Goal: Communication & Community: Answer question/provide support

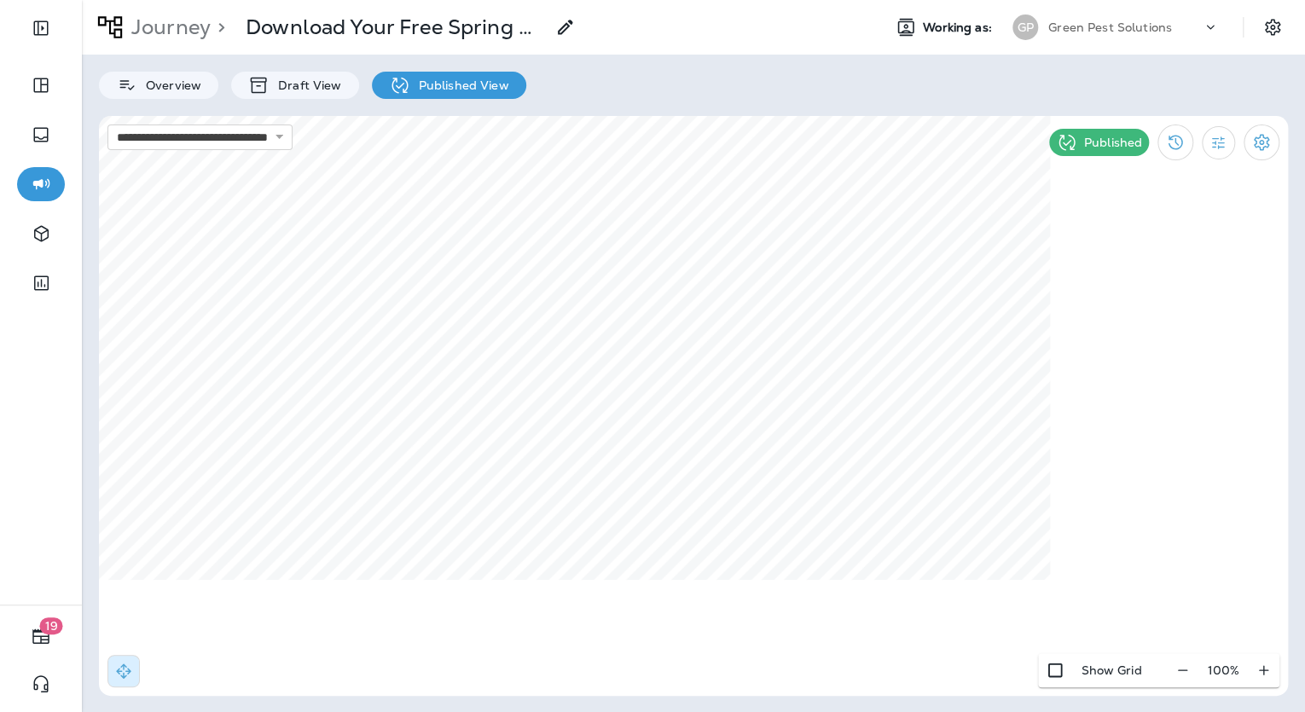
click at [1063, 28] on p "Green Pest Solutions" at bounding box center [1110, 27] width 124 height 14
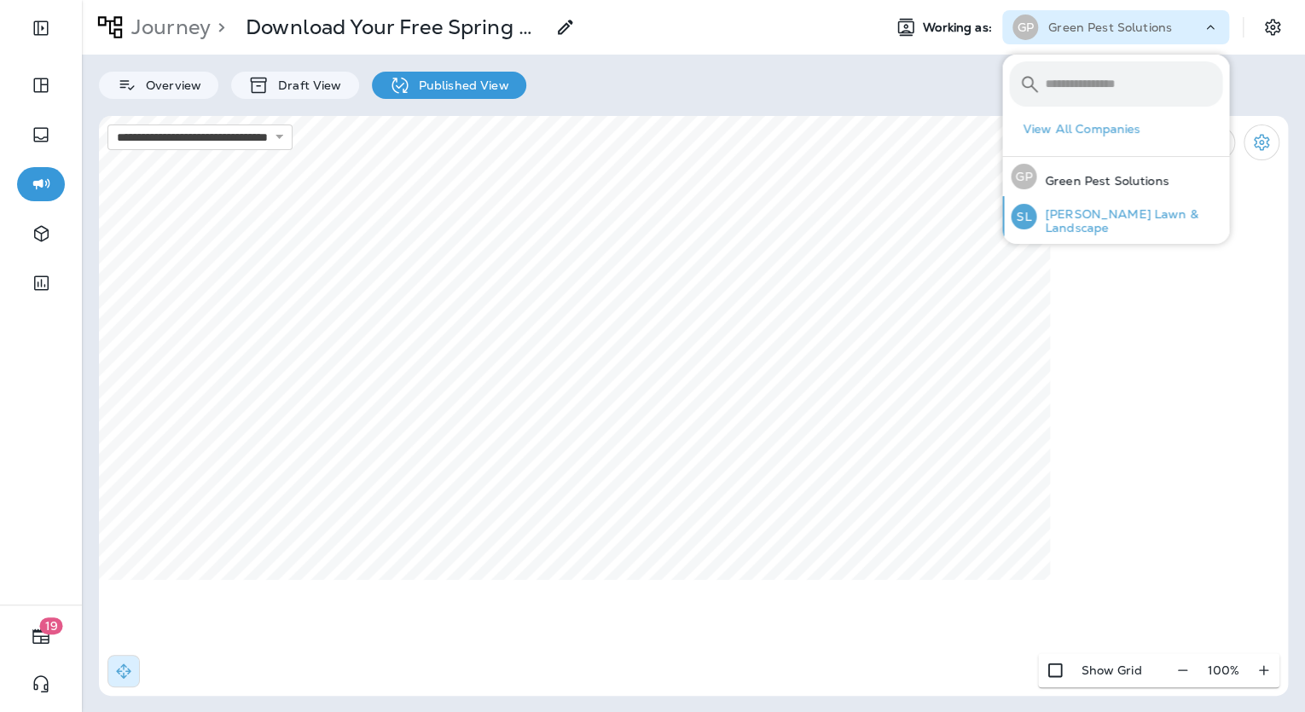
click at [1080, 229] on div "[PERSON_NAME] Lawn & Landscape" at bounding box center [1116, 216] width 225 height 41
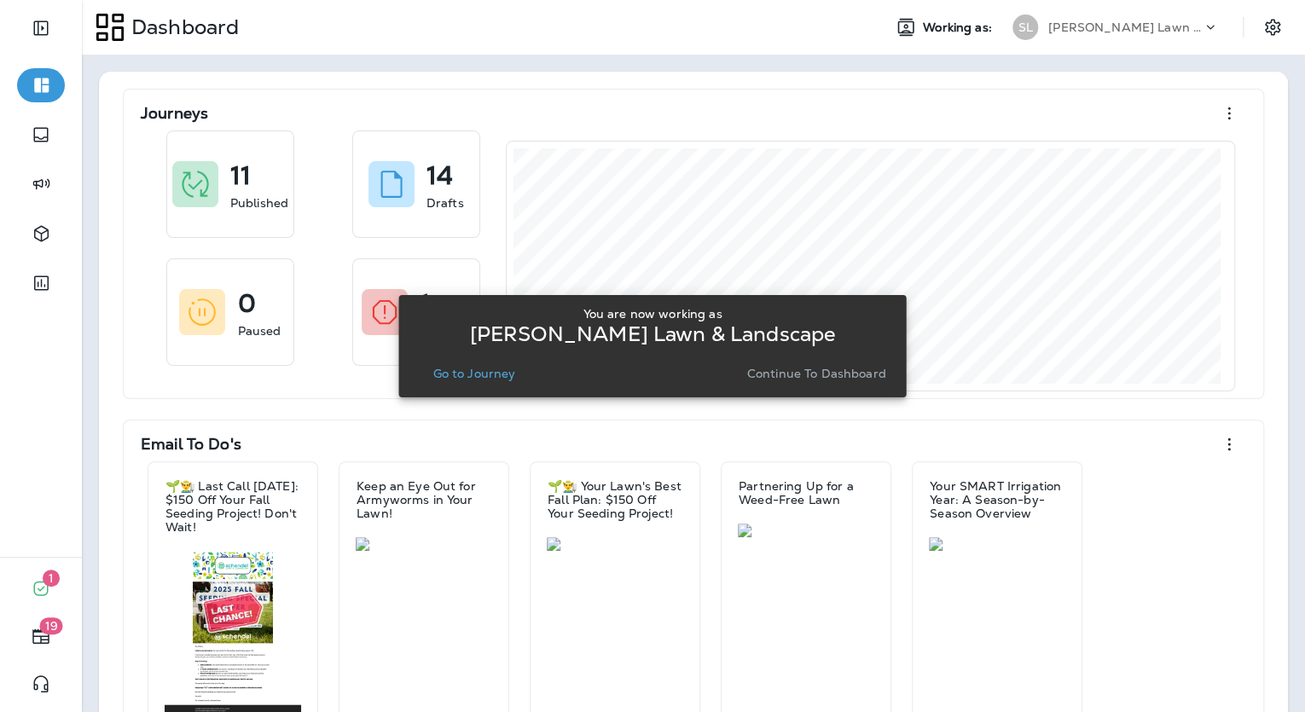
click at [483, 367] on p "Go to Journey" at bounding box center [473, 374] width 83 height 14
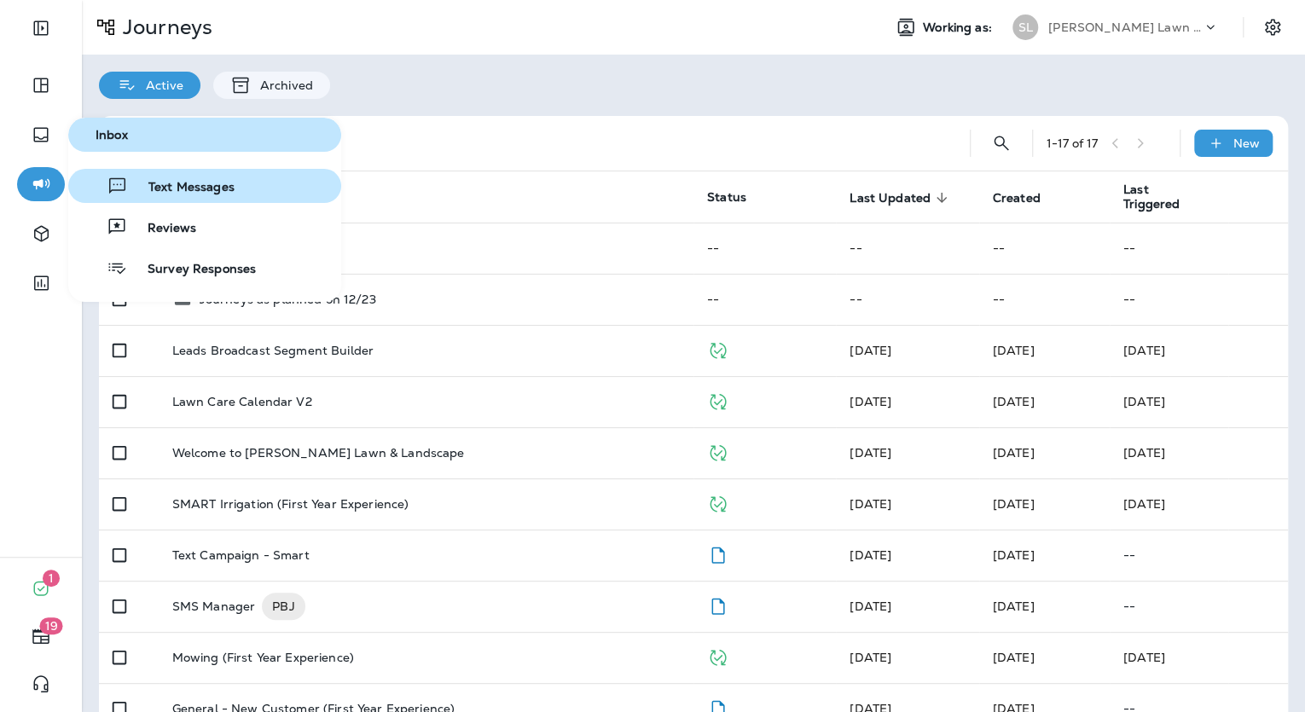
click at [145, 197] on button "Text Messages" at bounding box center [204, 186] width 273 height 34
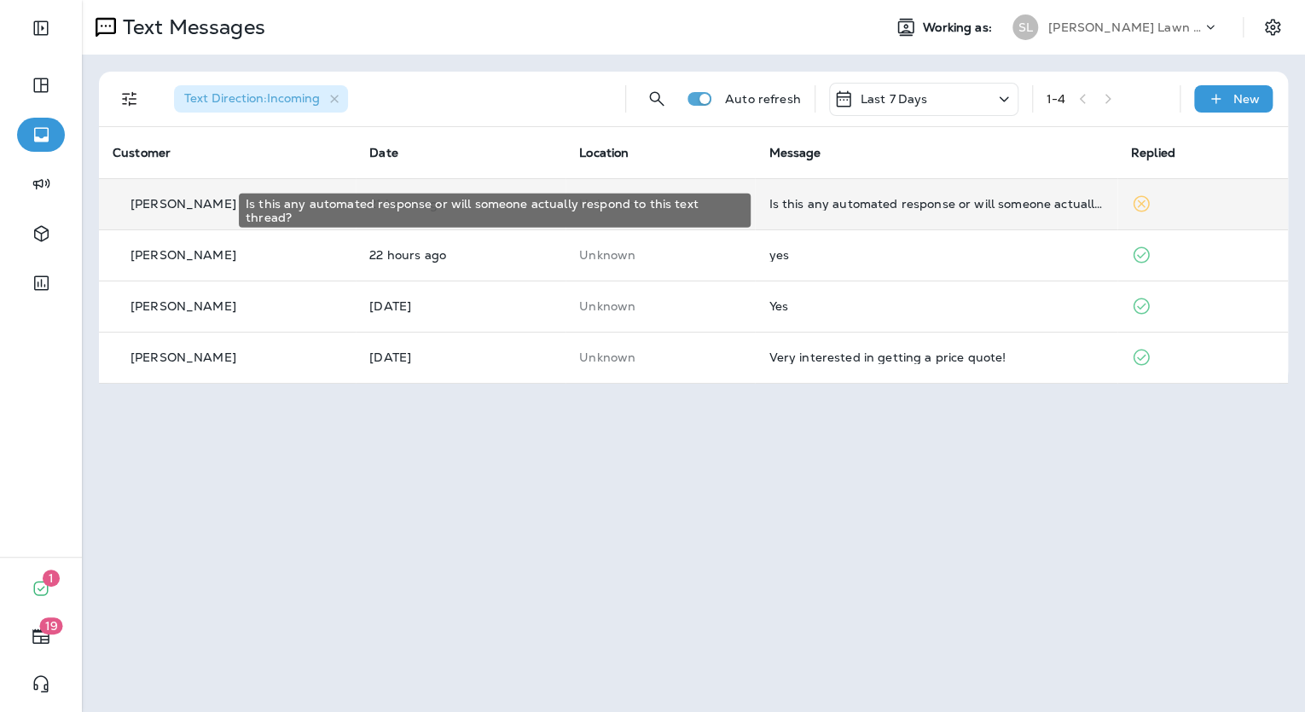
click at [776, 205] on div "Is this any automated response or will someone actually respond to this text th…" at bounding box center [935, 204] width 334 height 14
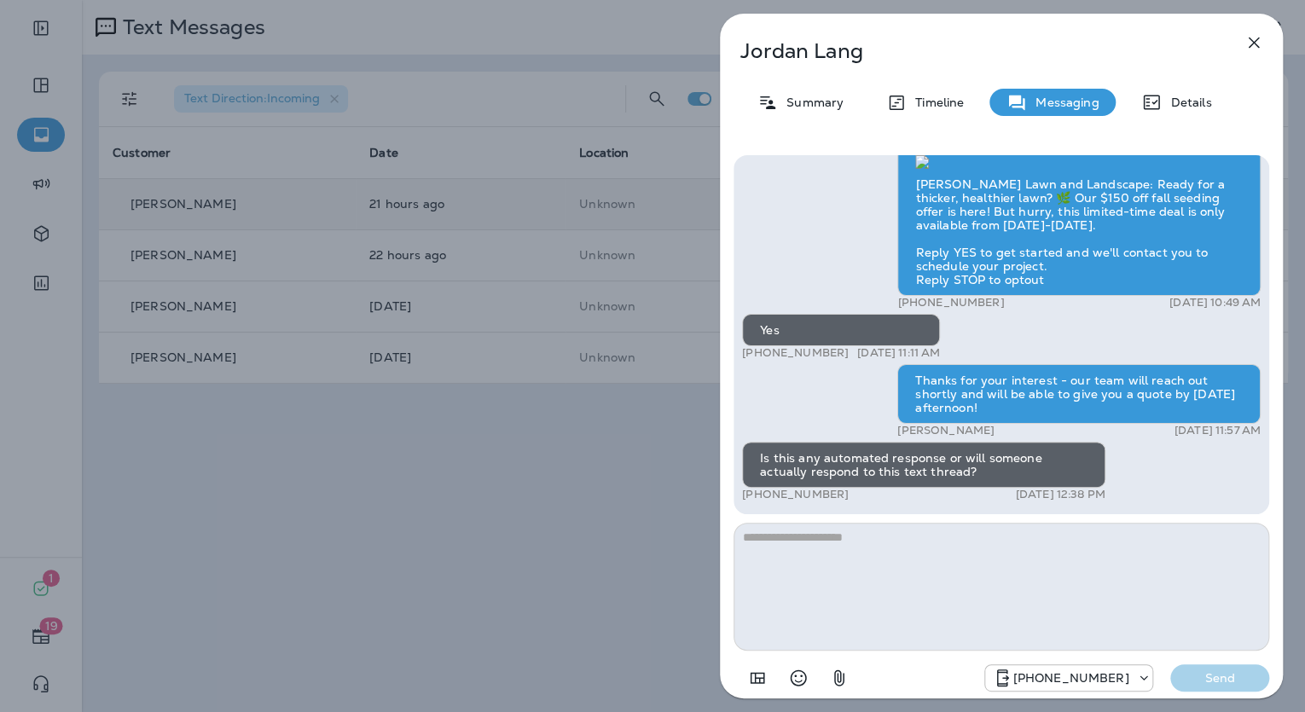
click at [848, 530] on textarea at bounding box center [1001, 587] width 536 height 128
type textarea "*"
type textarea "**********"
click at [1237, 682] on p "Send" at bounding box center [1220, 677] width 72 height 15
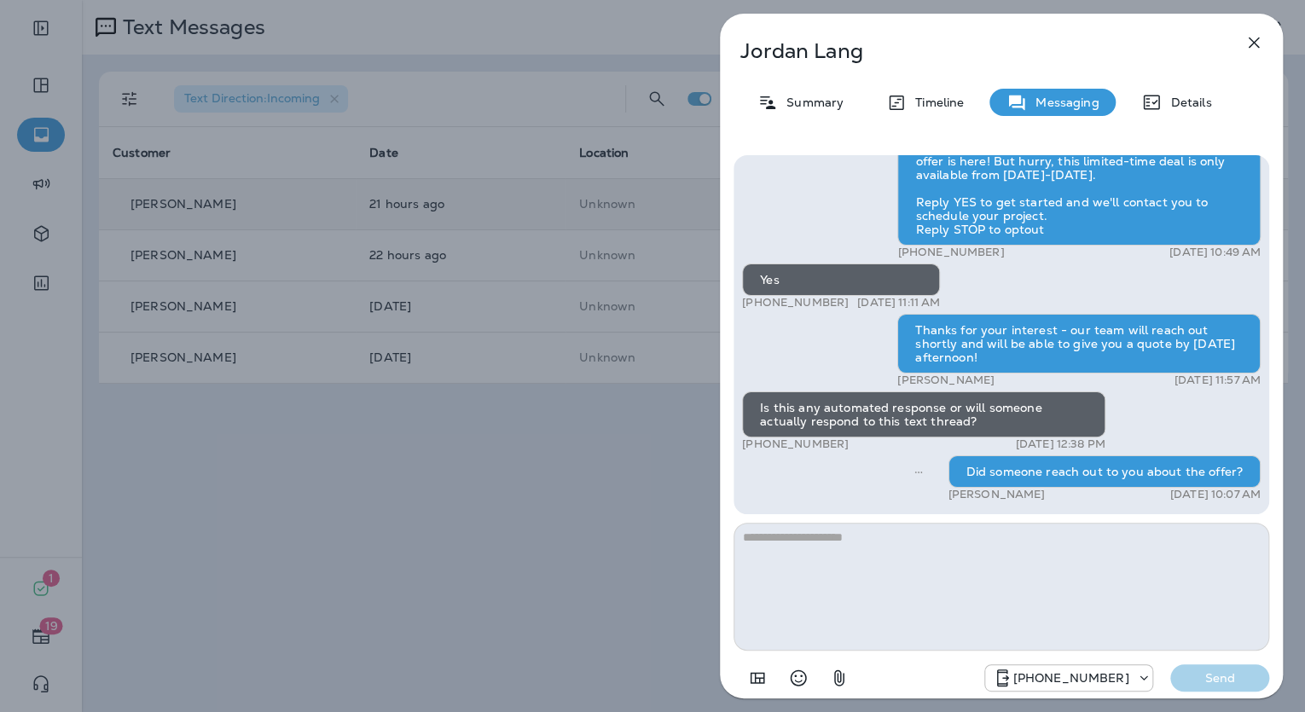
click at [1264, 44] on button "button" at bounding box center [1254, 43] width 34 height 34
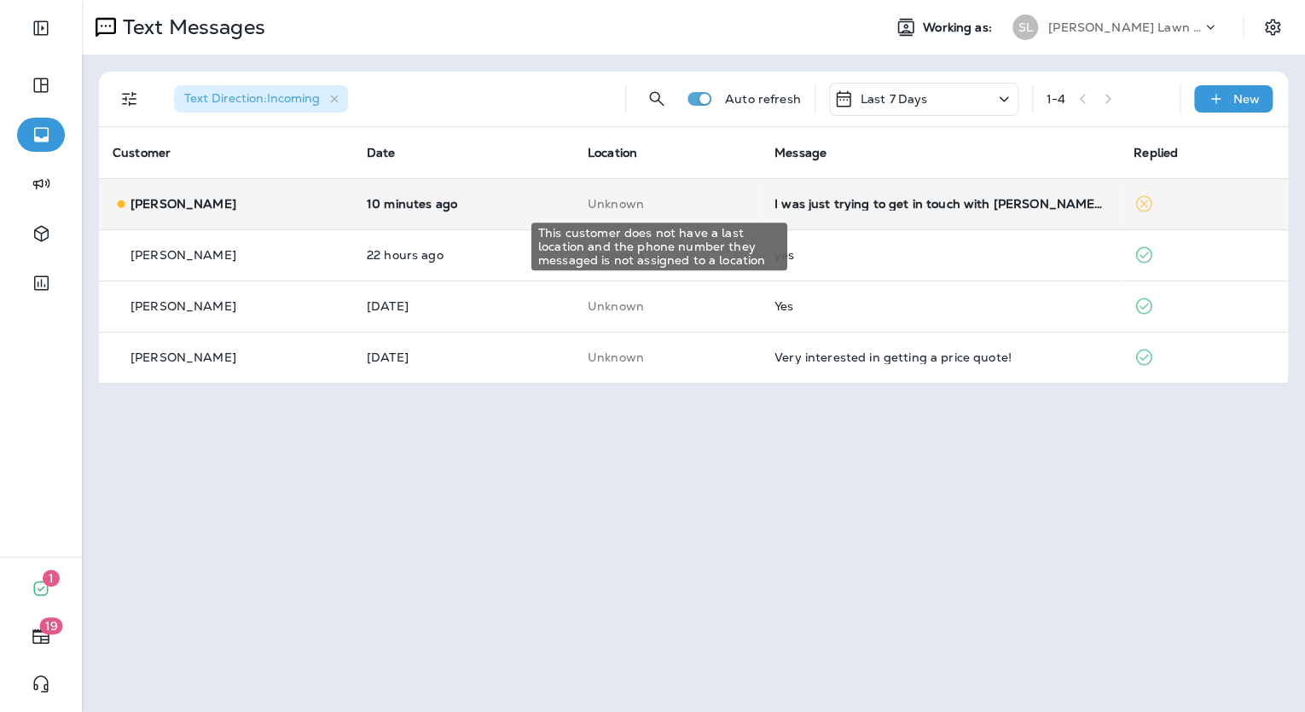
click at [682, 206] on p "Unknown" at bounding box center [667, 204] width 159 height 14
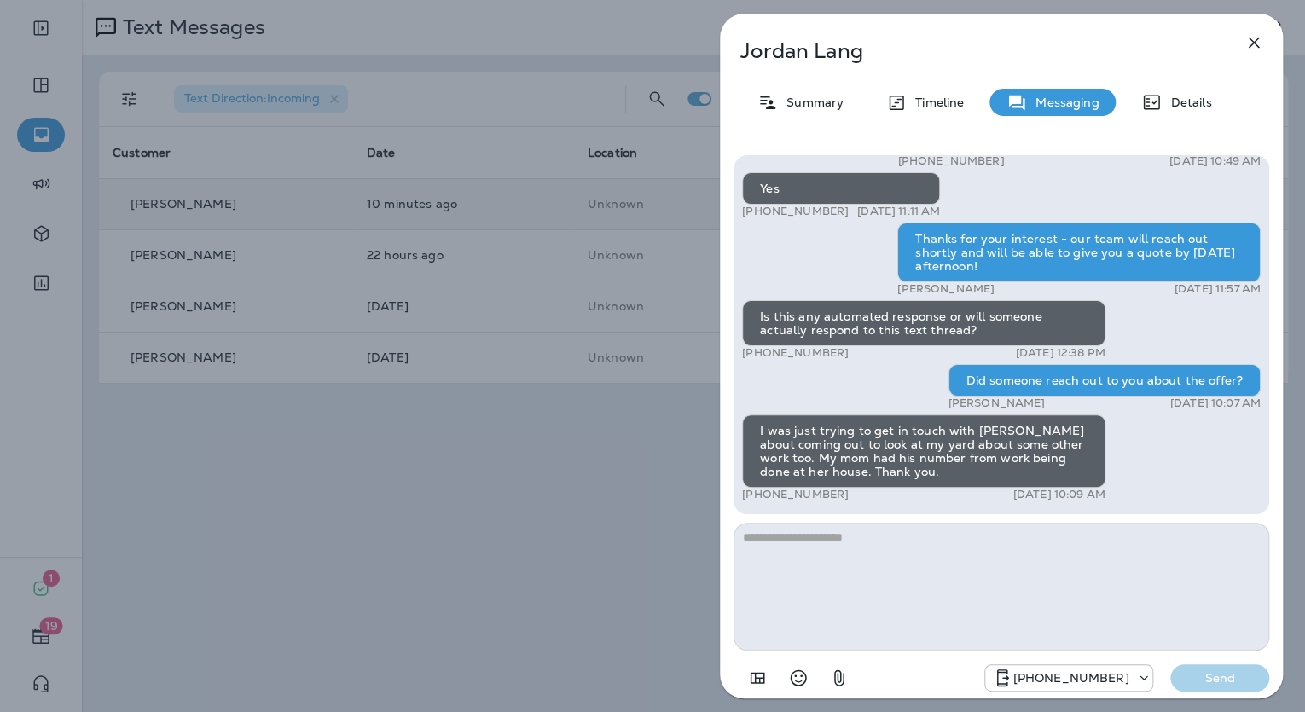
click at [840, 546] on textarea at bounding box center [1001, 587] width 536 height 128
type textarea "**********"
click at [1225, 667] on button "Send" at bounding box center [1219, 677] width 99 height 27
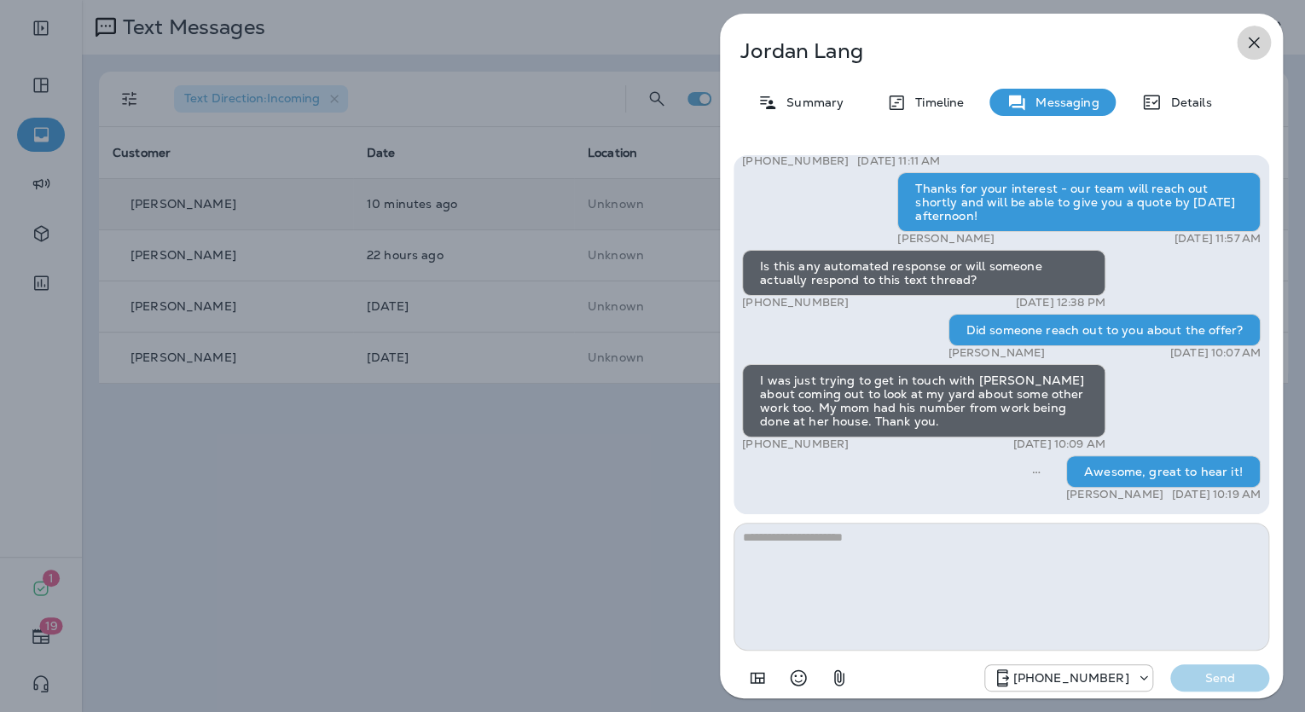
click at [1259, 48] on icon "button" at bounding box center [1253, 42] width 20 height 20
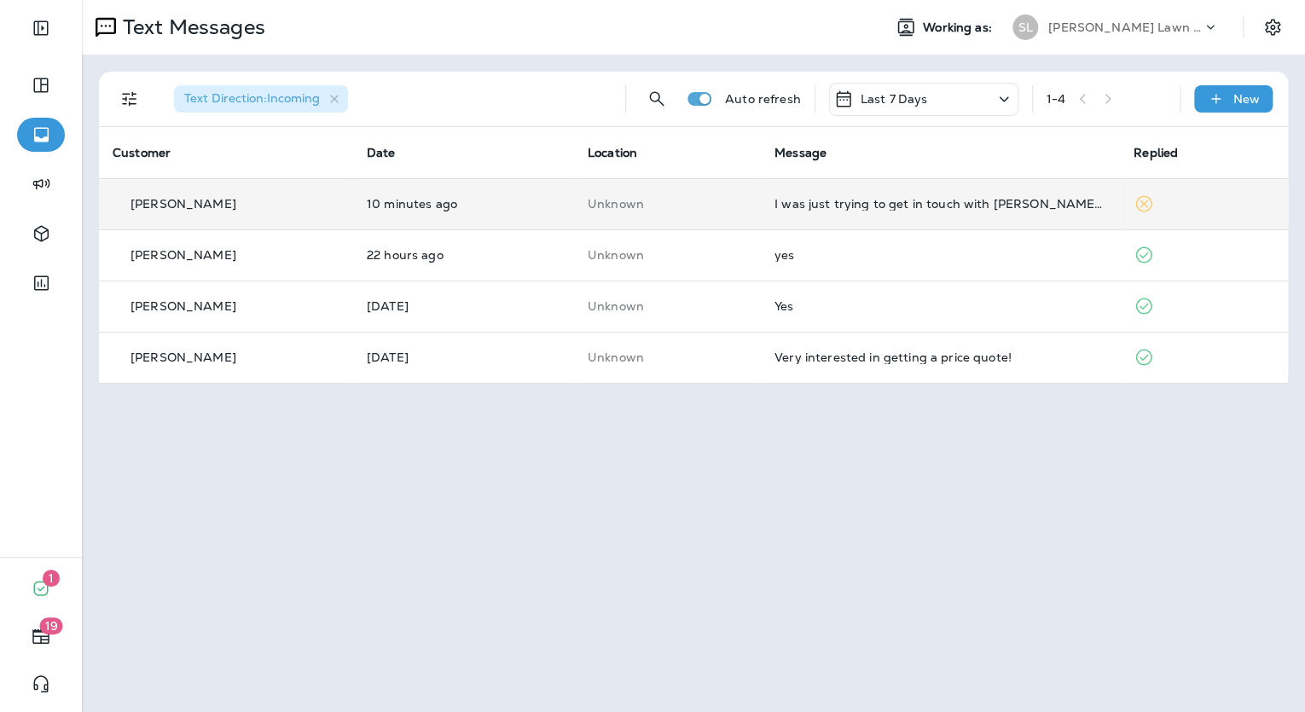
click at [1196, 30] on p "[PERSON_NAME] Lawn & Landscape" at bounding box center [1125, 27] width 154 height 14
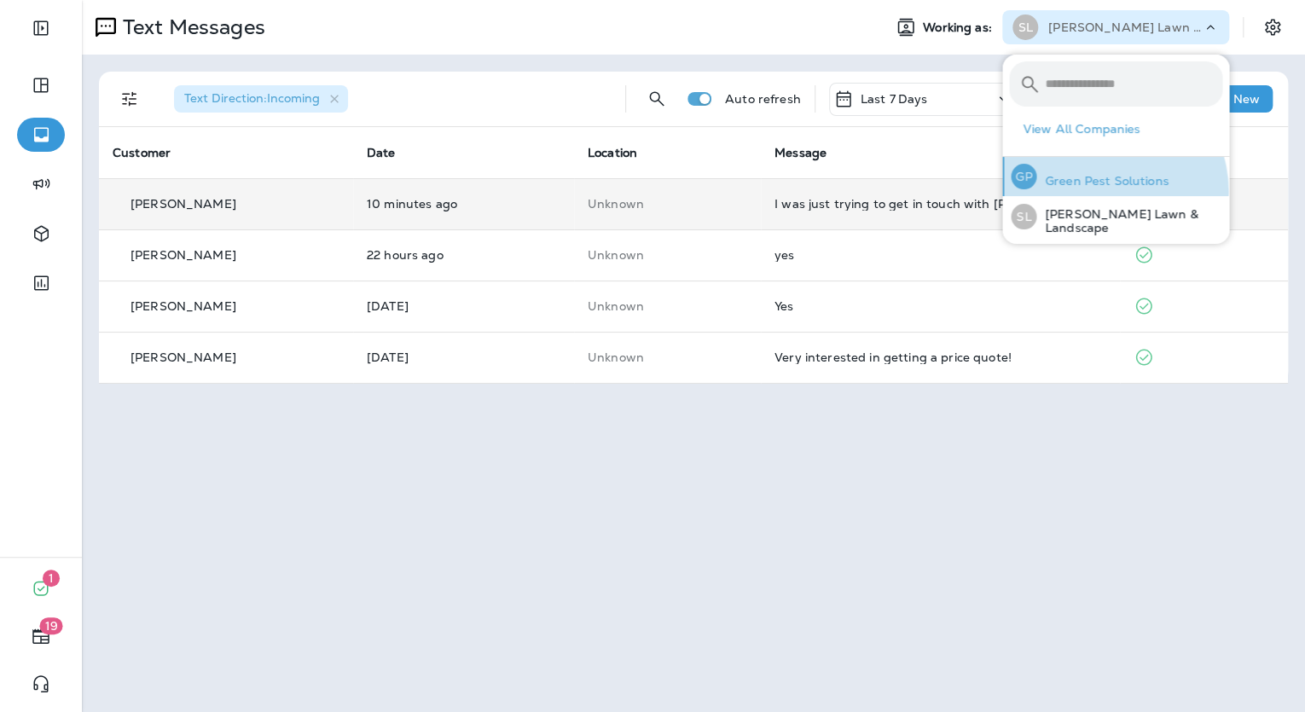
click at [1103, 191] on div "GP Green Pest Solutions" at bounding box center [1089, 176] width 171 height 39
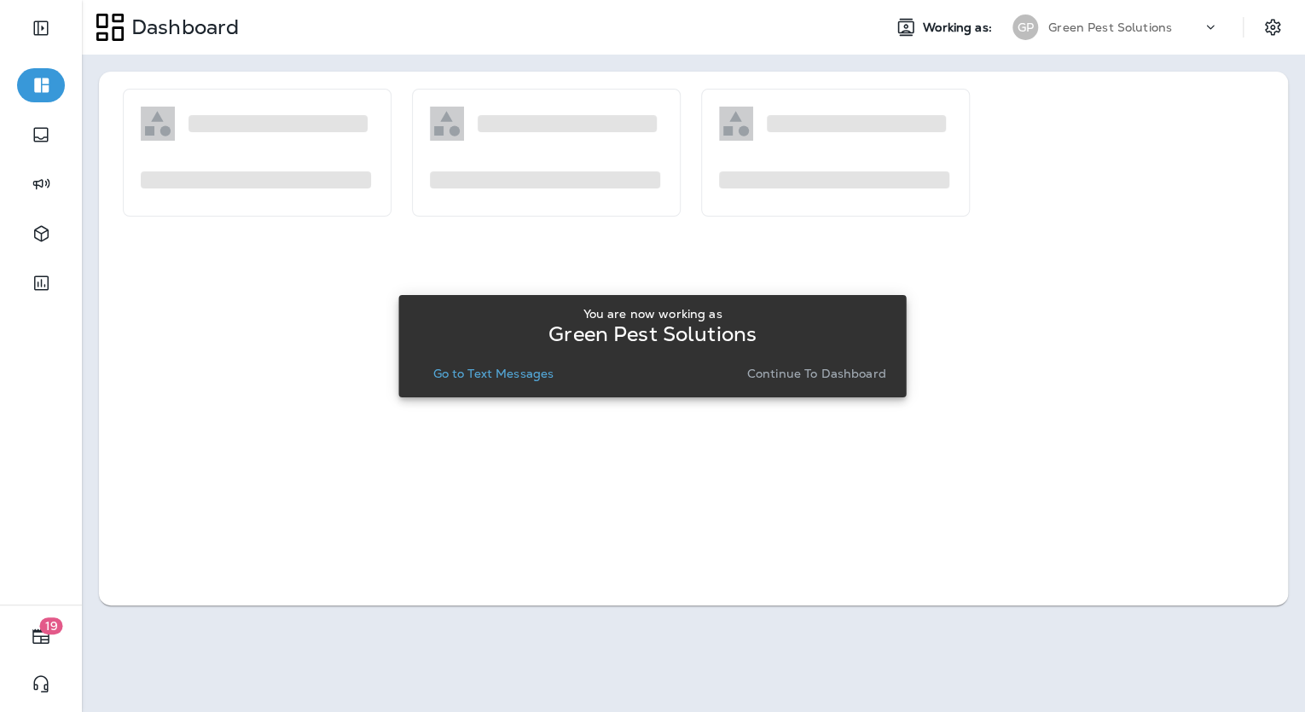
click at [876, 372] on p "Continue to Dashboard" at bounding box center [816, 374] width 139 height 14
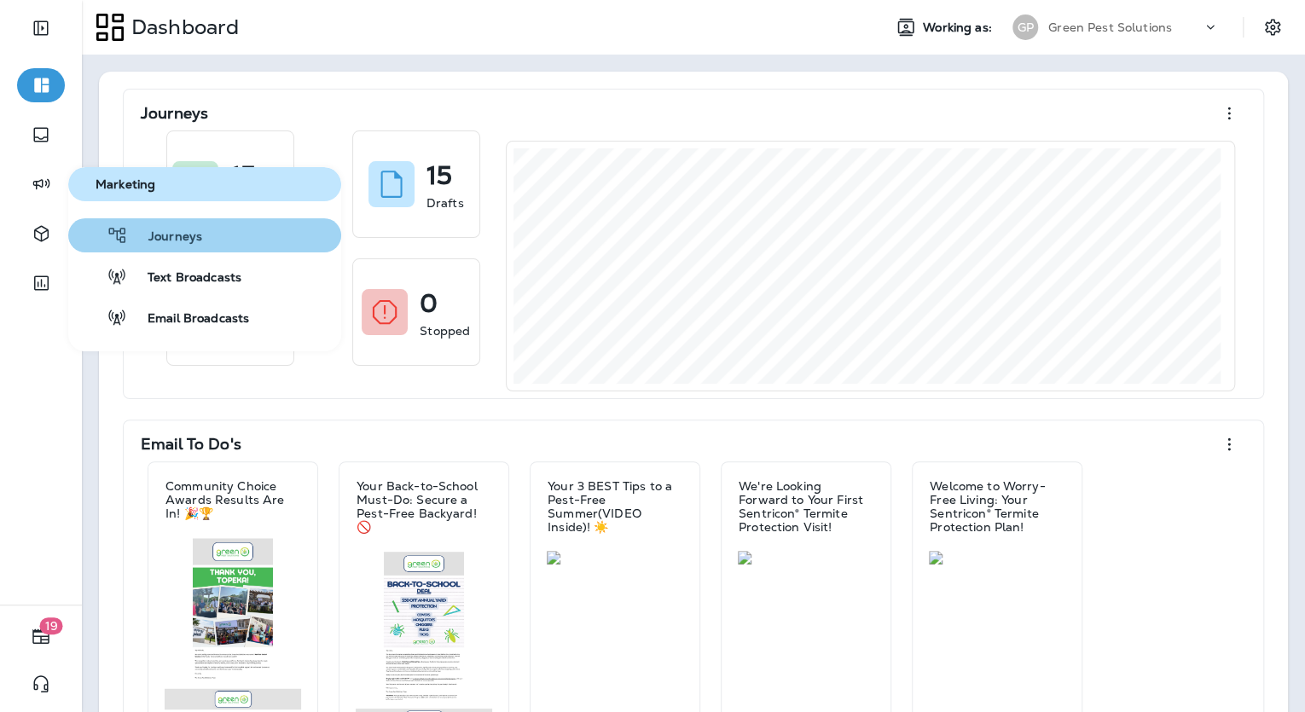
click at [177, 237] on span "Journeys" at bounding box center [165, 237] width 74 height 16
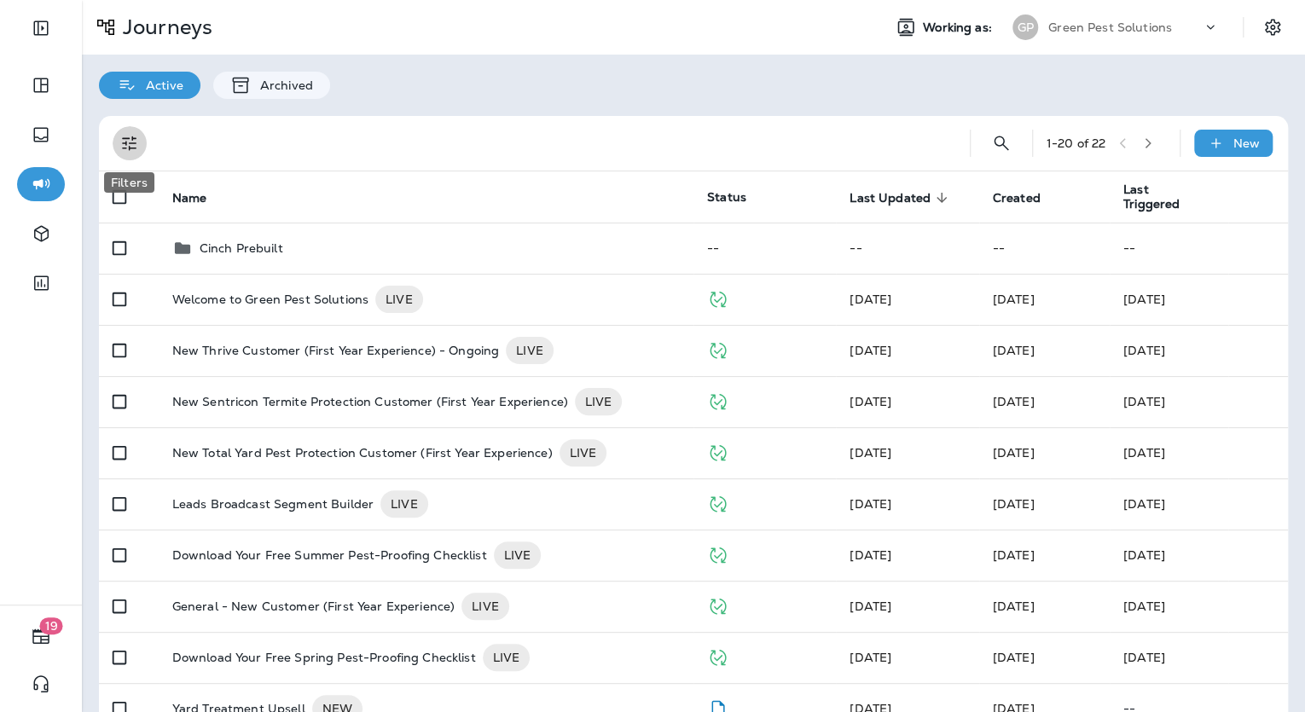
click at [136, 146] on icon "Filters" at bounding box center [129, 143] width 20 height 20
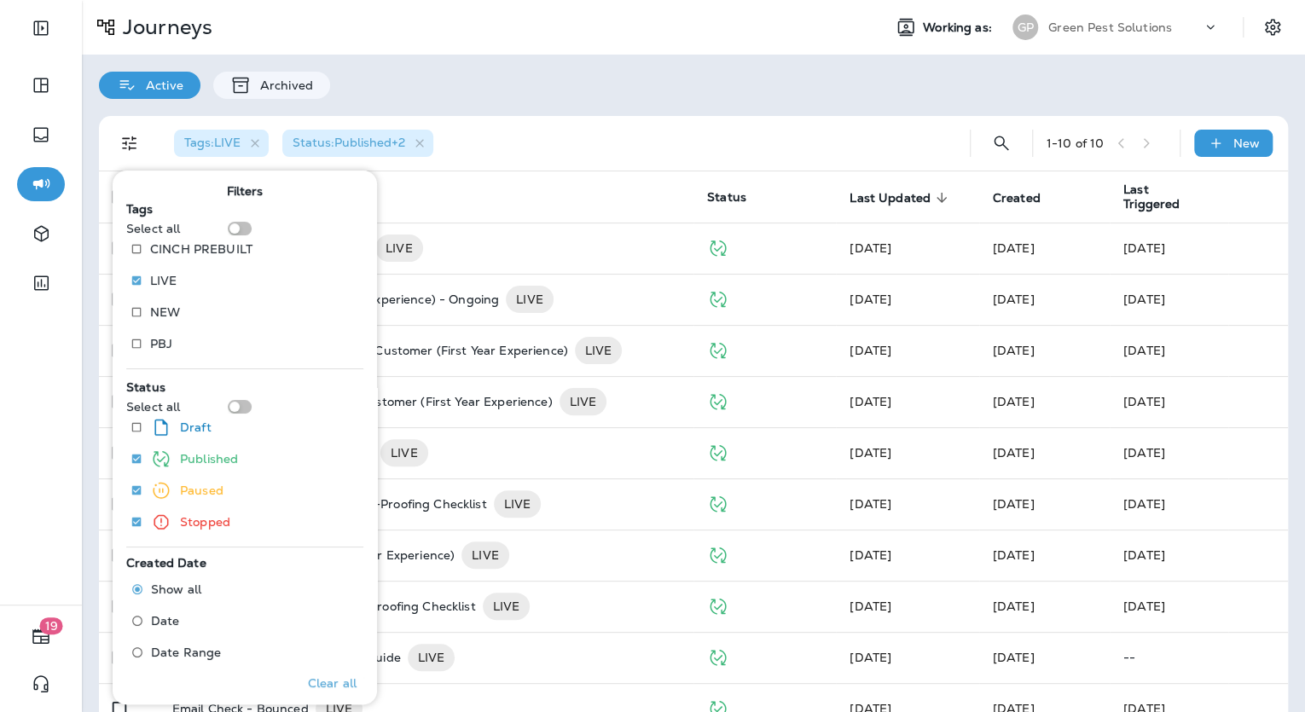
click at [540, 75] on div "Active Archived" at bounding box center [693, 77] width 1223 height 44
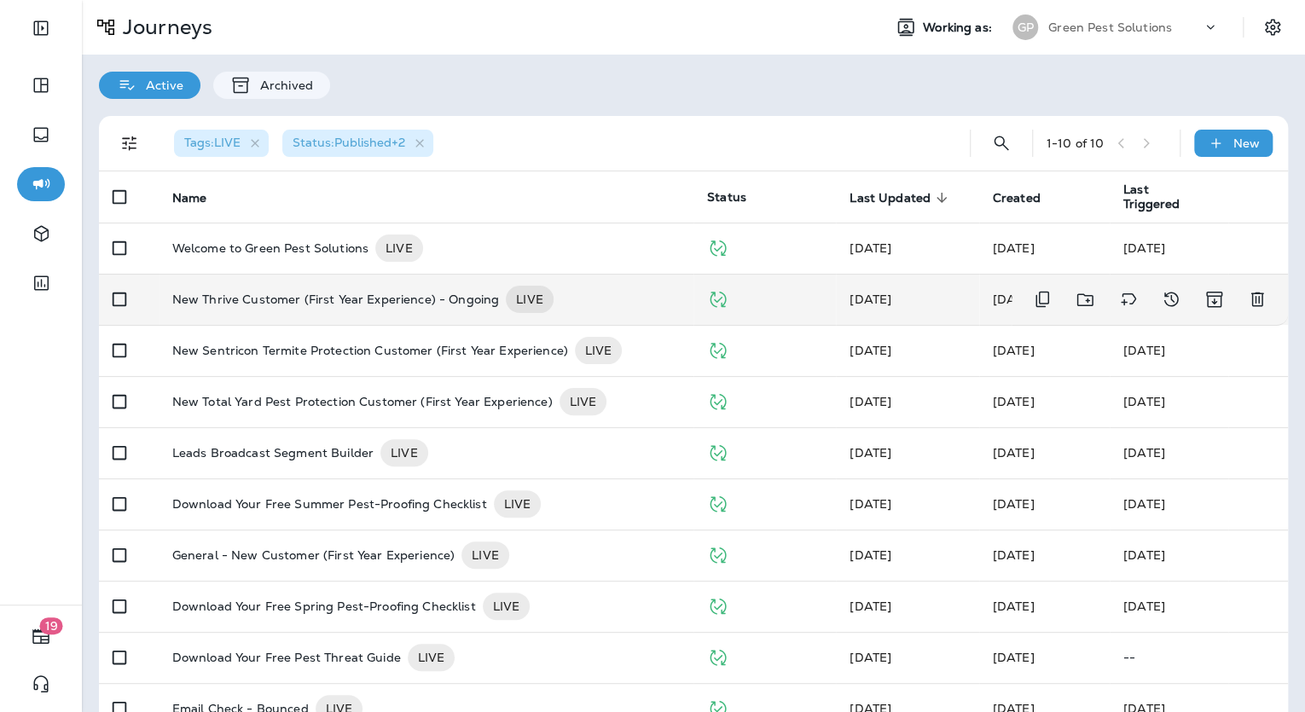
scroll to position [39, 0]
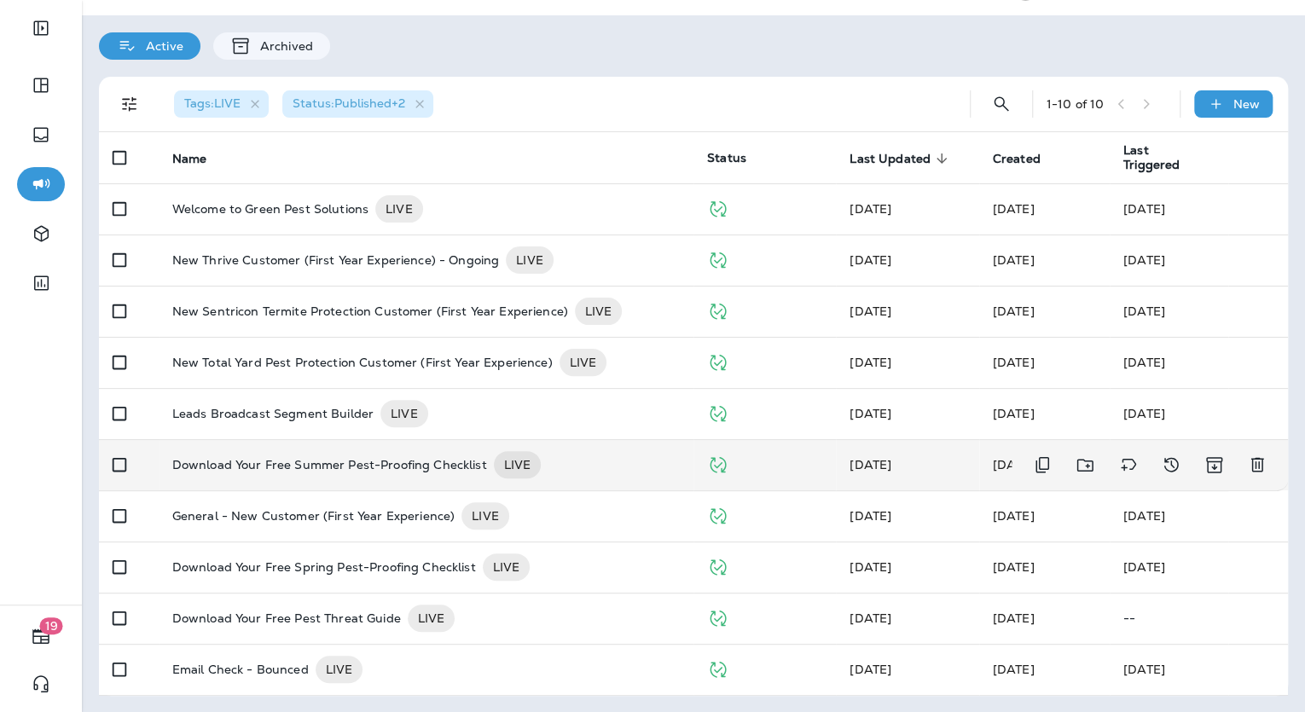
click at [411, 468] on p "Download Your Free Summer Pest-Proofing Checklist" at bounding box center [329, 464] width 315 height 27
